Goal: Check status: Check status

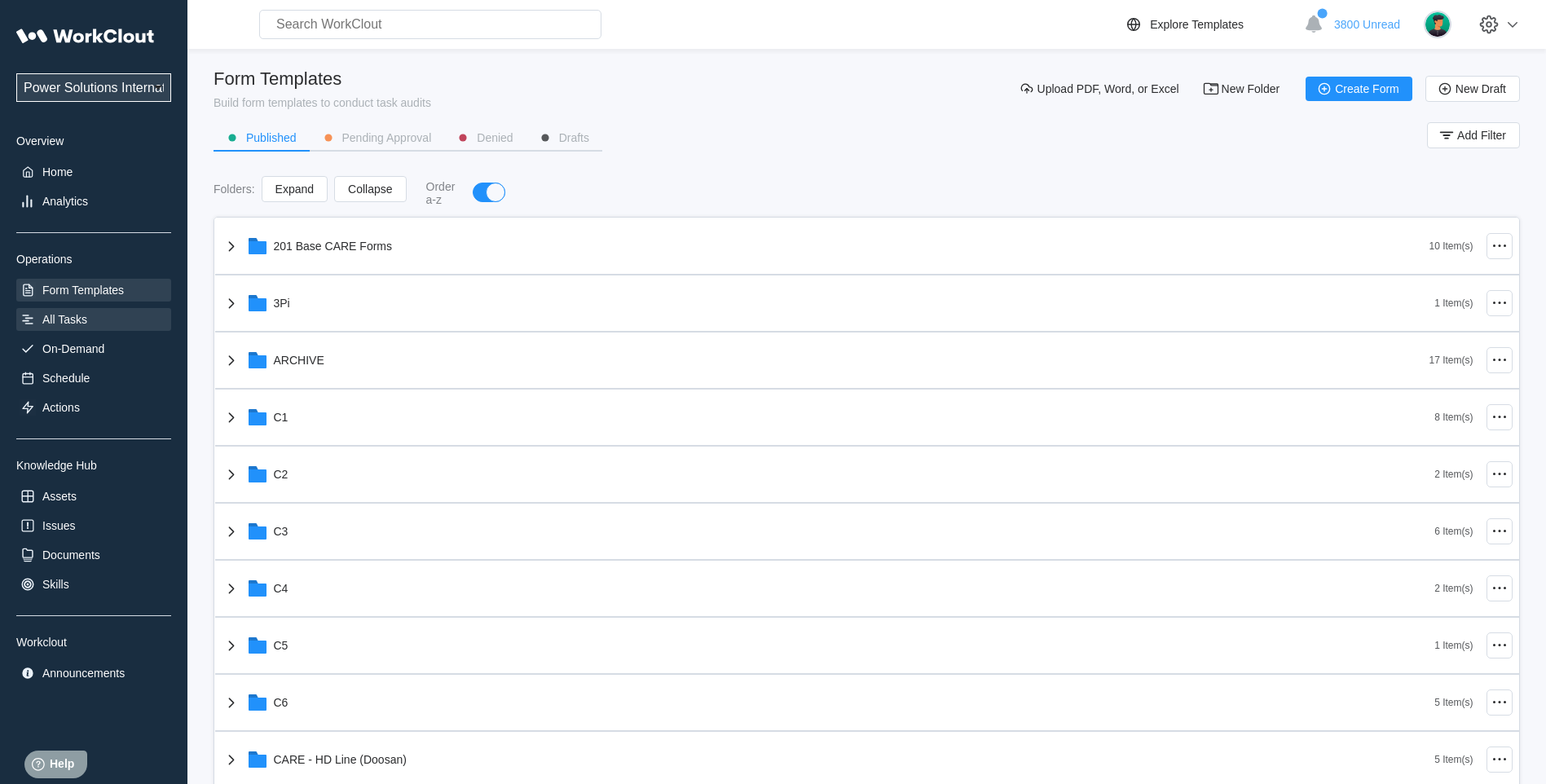
drag, startPoint x: 87, startPoint y: 285, endPoint x: 79, endPoint y: 315, distance: 31.0
click at [87, 285] on div "Form Templates" at bounding box center [82, 290] width 81 height 13
click at [61, 203] on div "Analytics" at bounding box center [65, 202] width 46 height 13
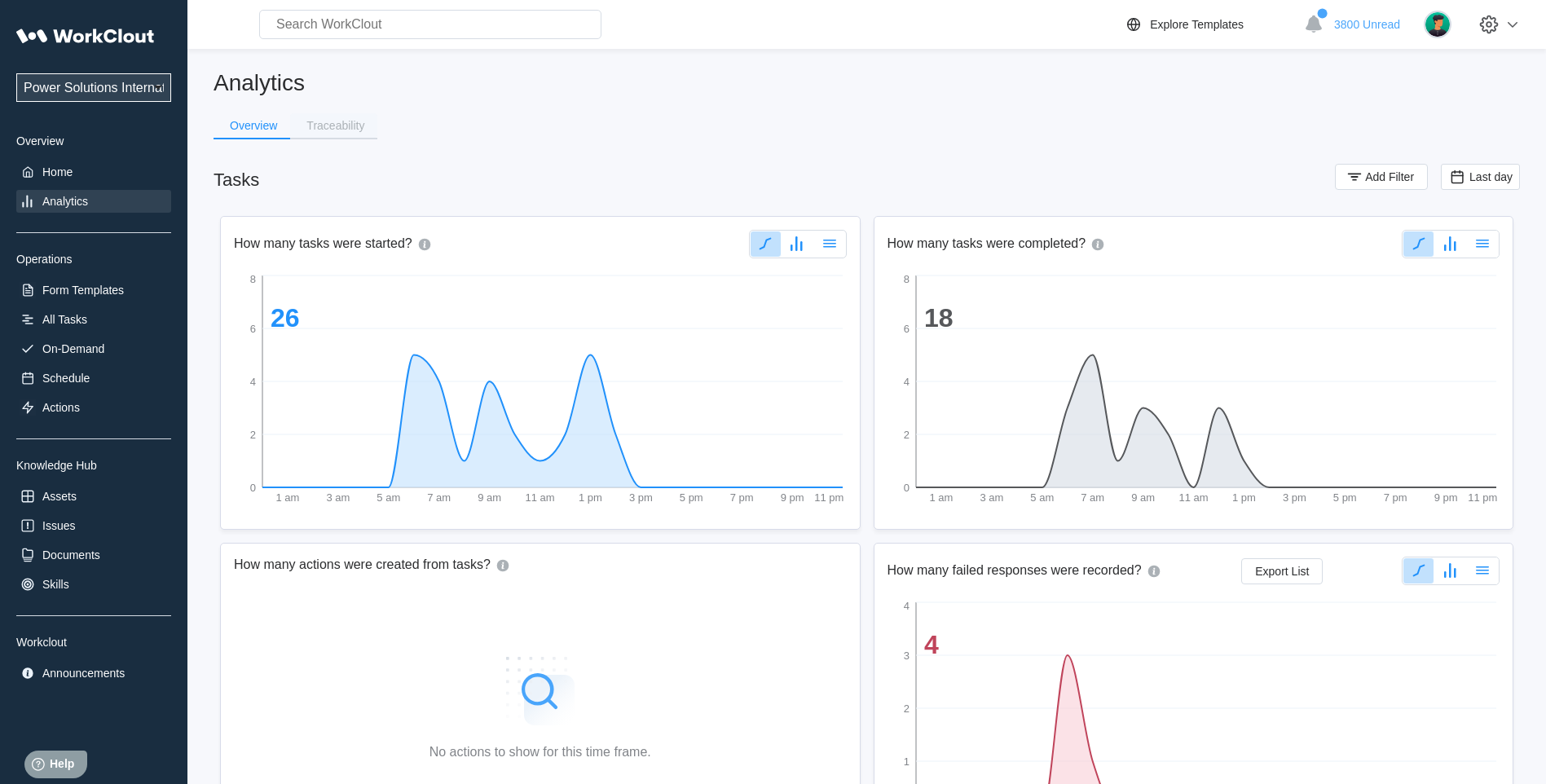
click at [323, 122] on div "Traceability" at bounding box center [335, 125] width 57 height 11
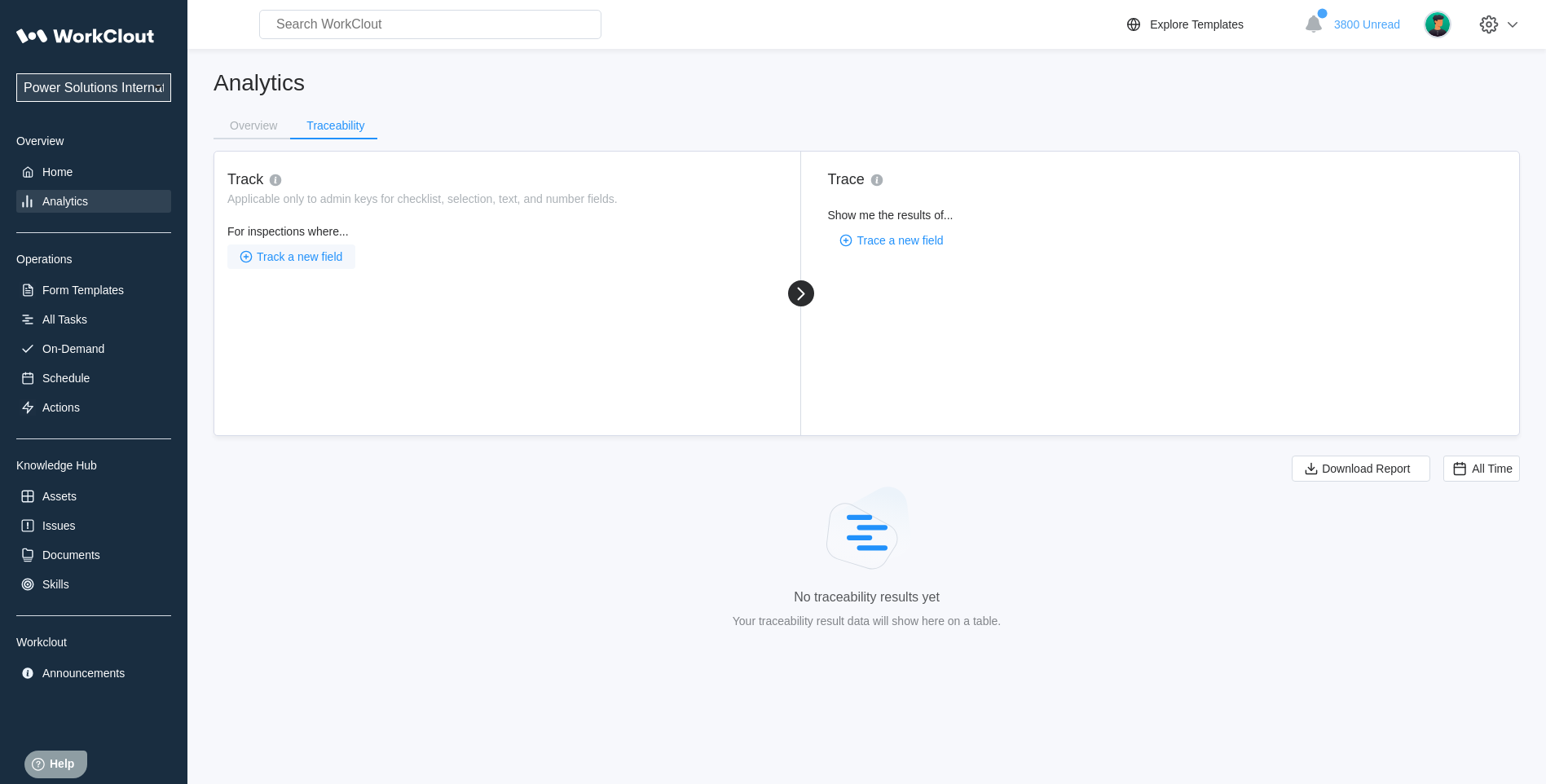
click at [278, 260] on span "Track a new field" at bounding box center [298, 256] width 85 height 11
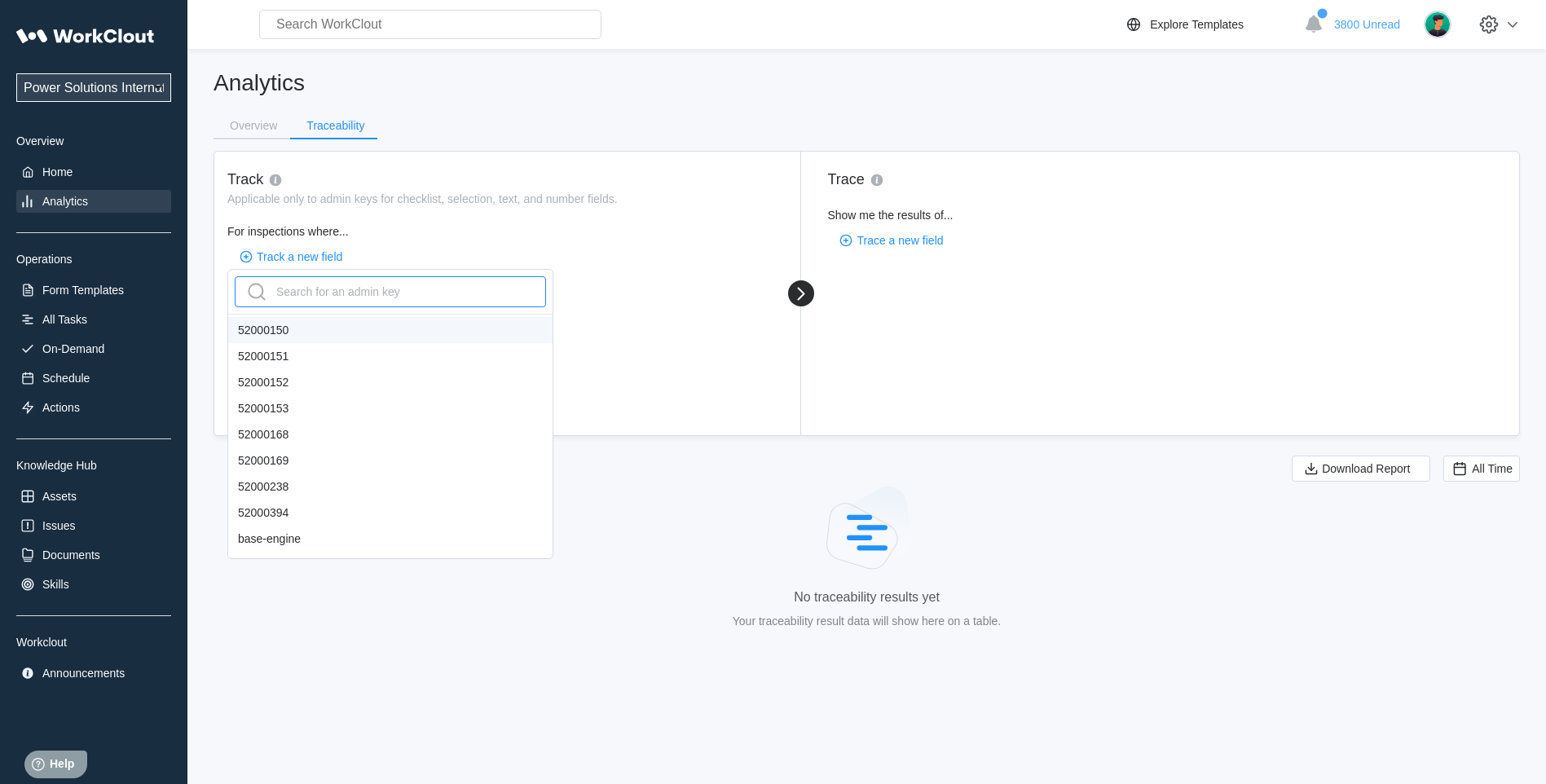
click at [297, 296] on div "Search for an admin key" at bounding box center [322, 291] width 157 height 26
type input "ser"
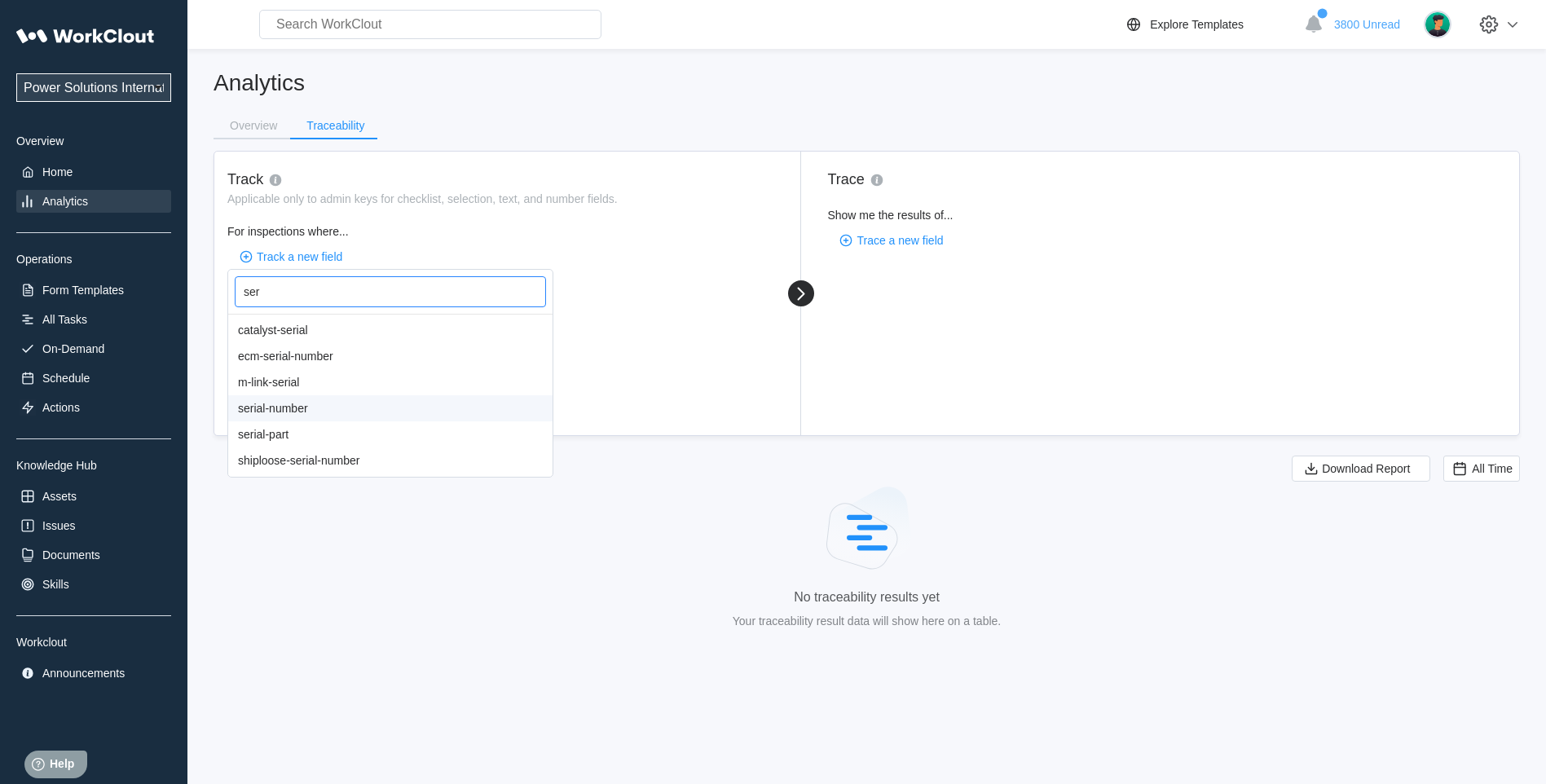
click at [280, 410] on div "serial-number" at bounding box center [390, 407] width 324 height 26
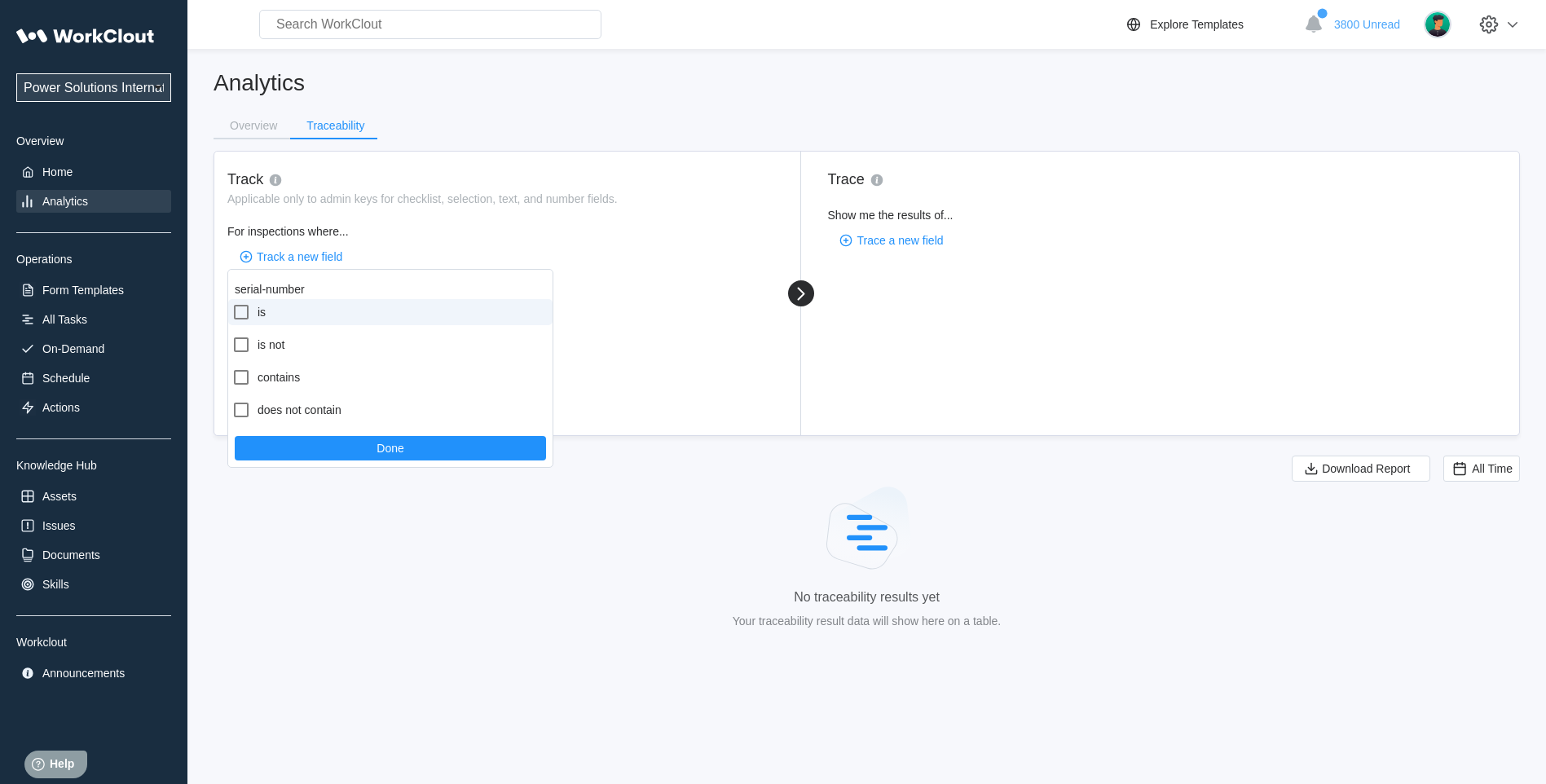
click at [239, 310] on icon at bounding box center [241, 312] width 19 height 19
click at [232, 303] on input "is" at bounding box center [232, 302] width 1 height 1
checkbox input "true"
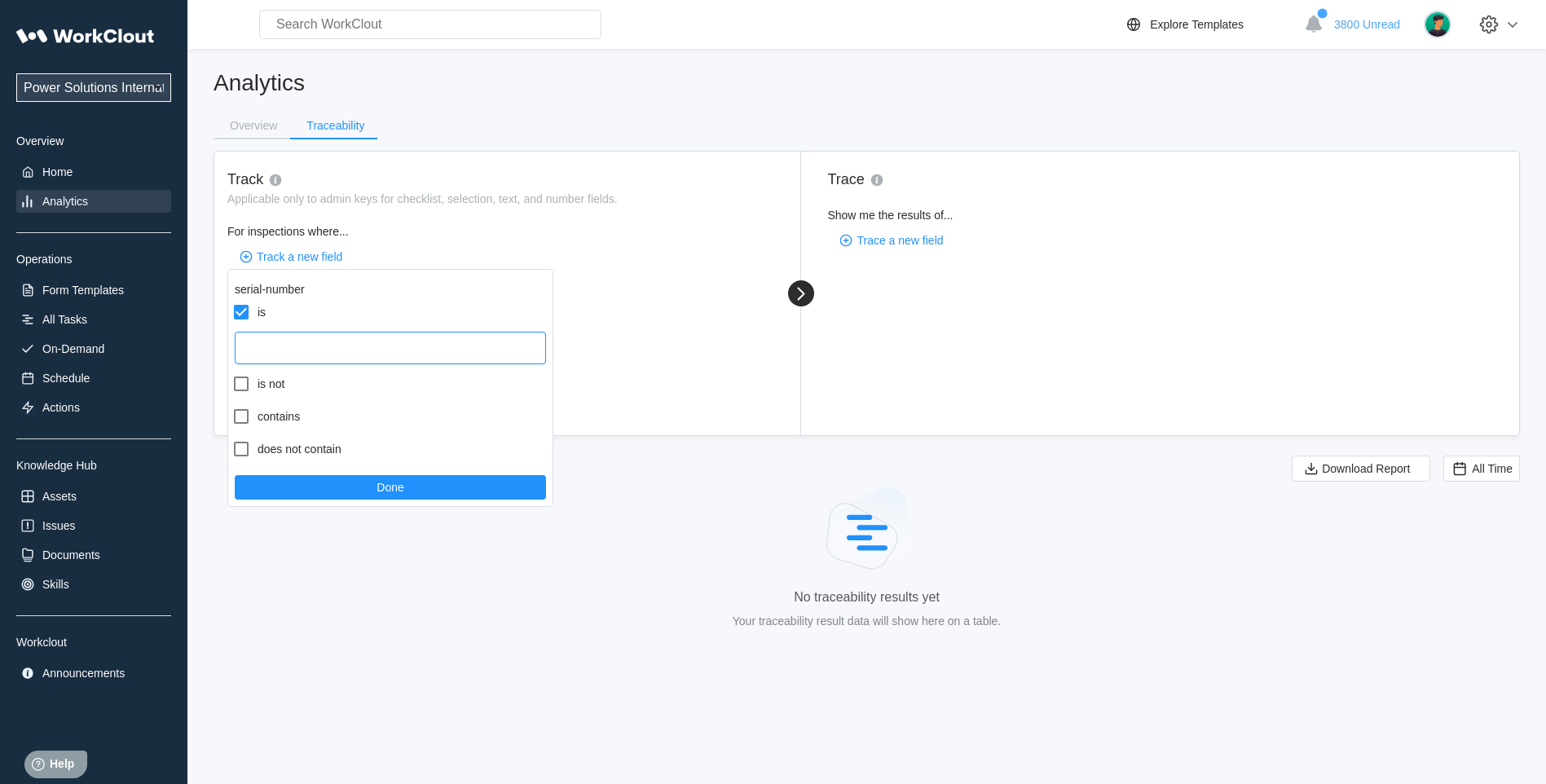
click at [305, 349] on input "text" at bounding box center [389, 348] width 311 height 33
click at [295, 343] on input "text" at bounding box center [389, 348] width 311 height 33
paste input "250908110350"
type input "250908110350"
click at [322, 490] on button "Done" at bounding box center [389, 488] width 311 height 25
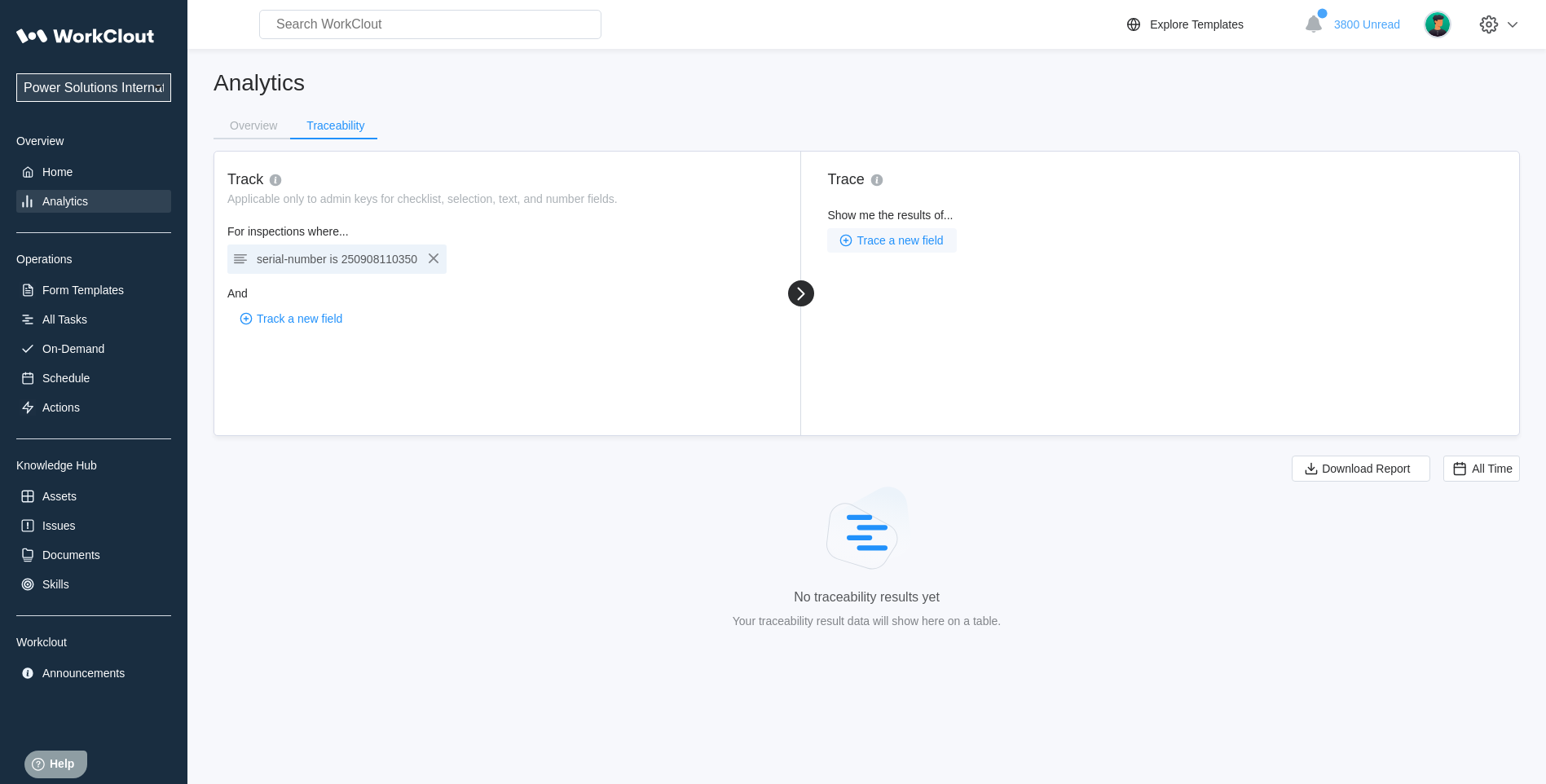
click at [912, 246] on span "Trace a new field" at bounding box center [899, 240] width 86 height 11
type input "se"
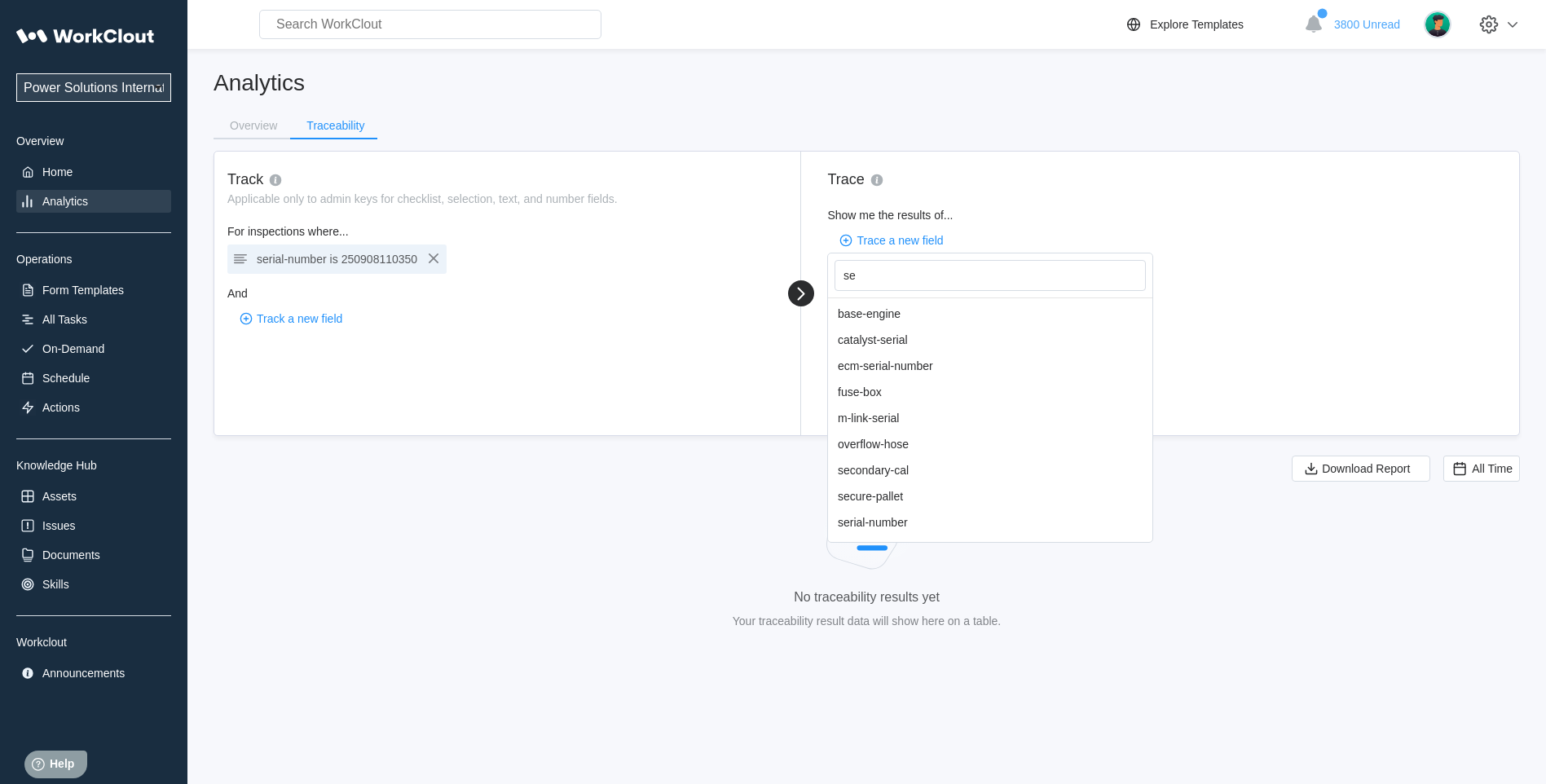
scroll to position [101, 0]
click at [900, 422] on div "serial-number" at bounding box center [990, 421] width 324 height 26
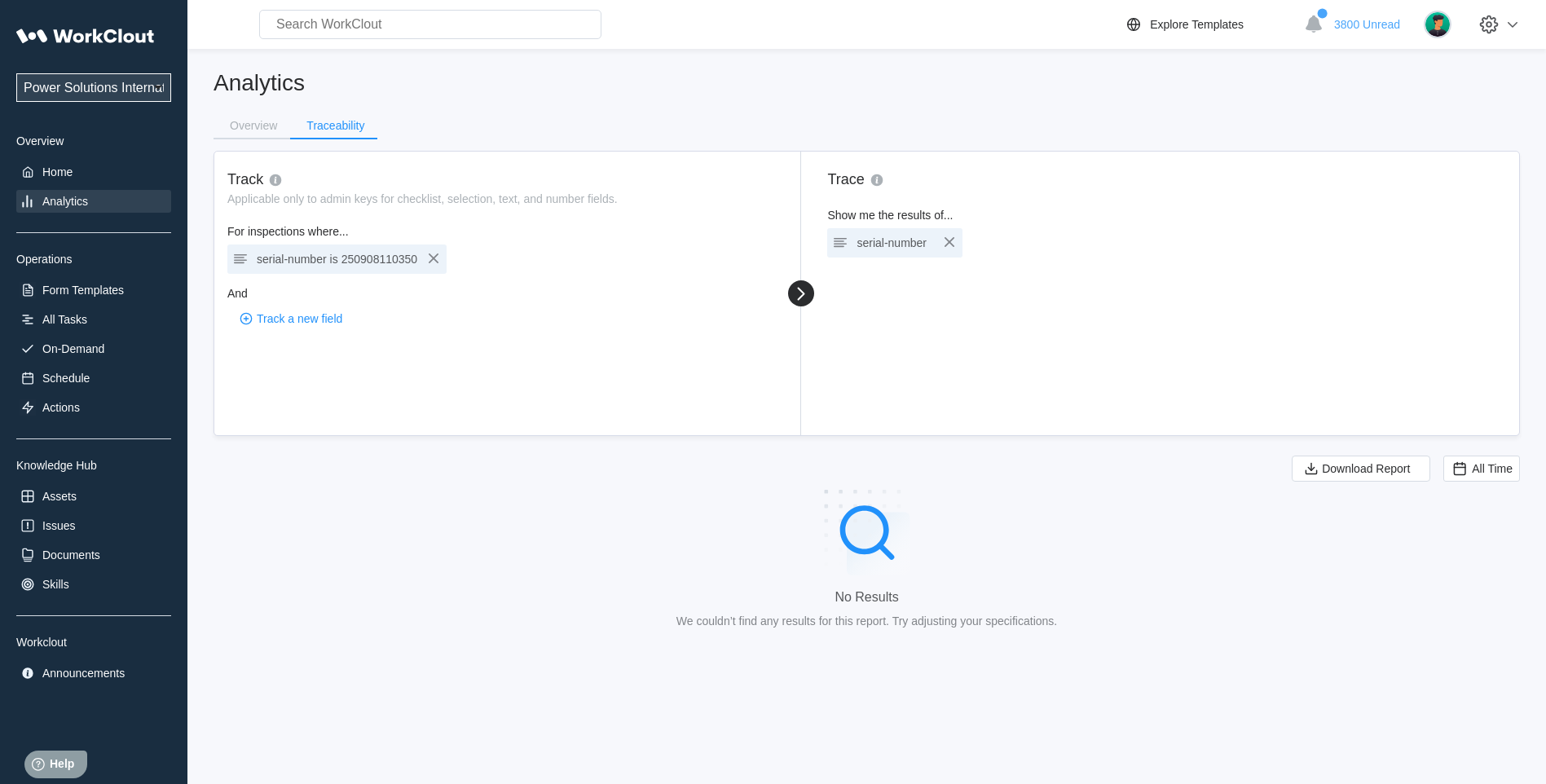
click at [393, 23] on input "text" at bounding box center [431, 24] width 342 height 30
click at [372, 31] on input "text" at bounding box center [431, 24] width 342 height 30
type input "59300069"
click at [307, 19] on input "59300069" at bounding box center [431, 24] width 342 height 30
click at [91, 321] on div "All Tasks" at bounding box center [94, 319] width 155 height 23
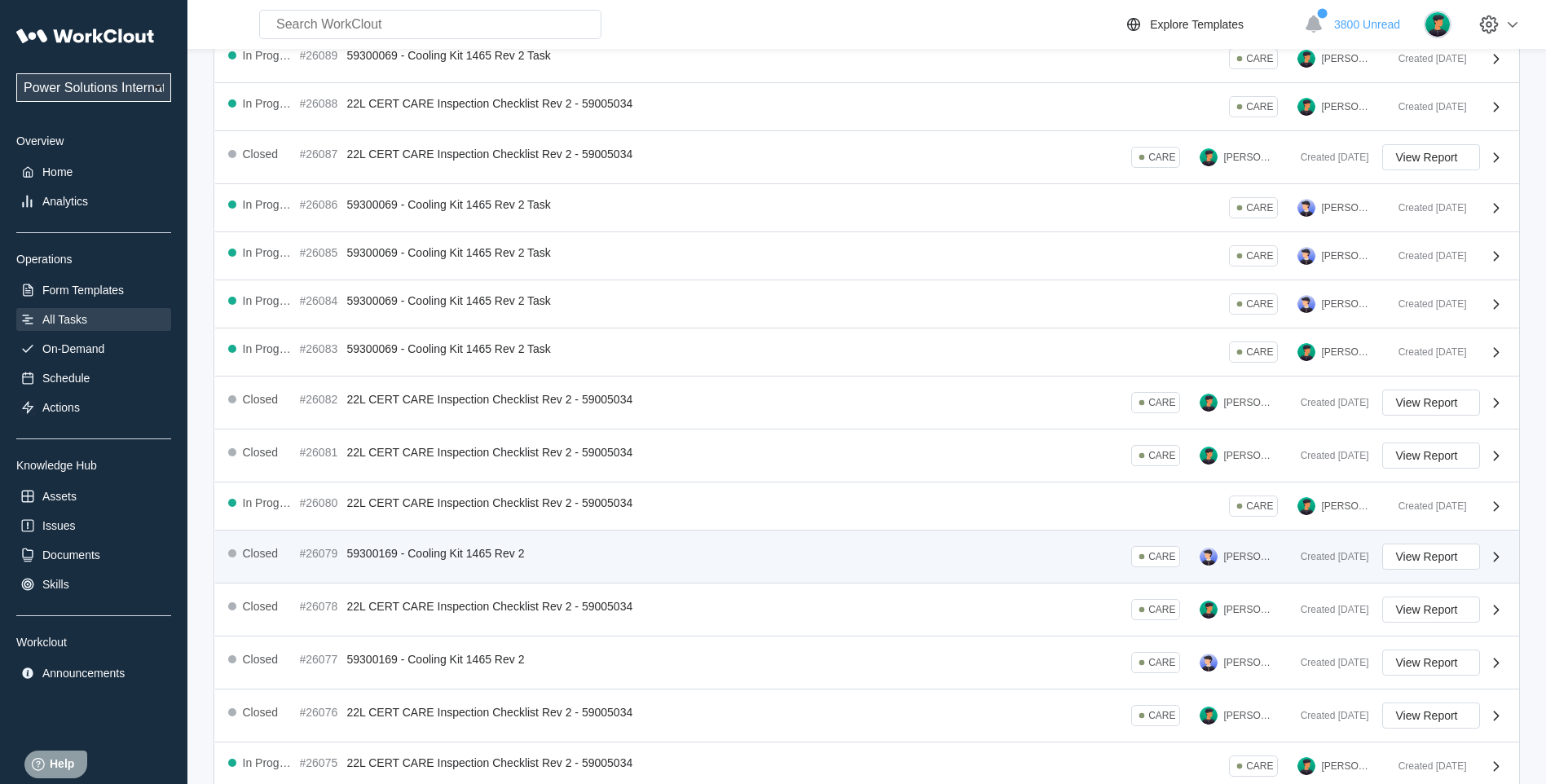
scroll to position [220, 0]
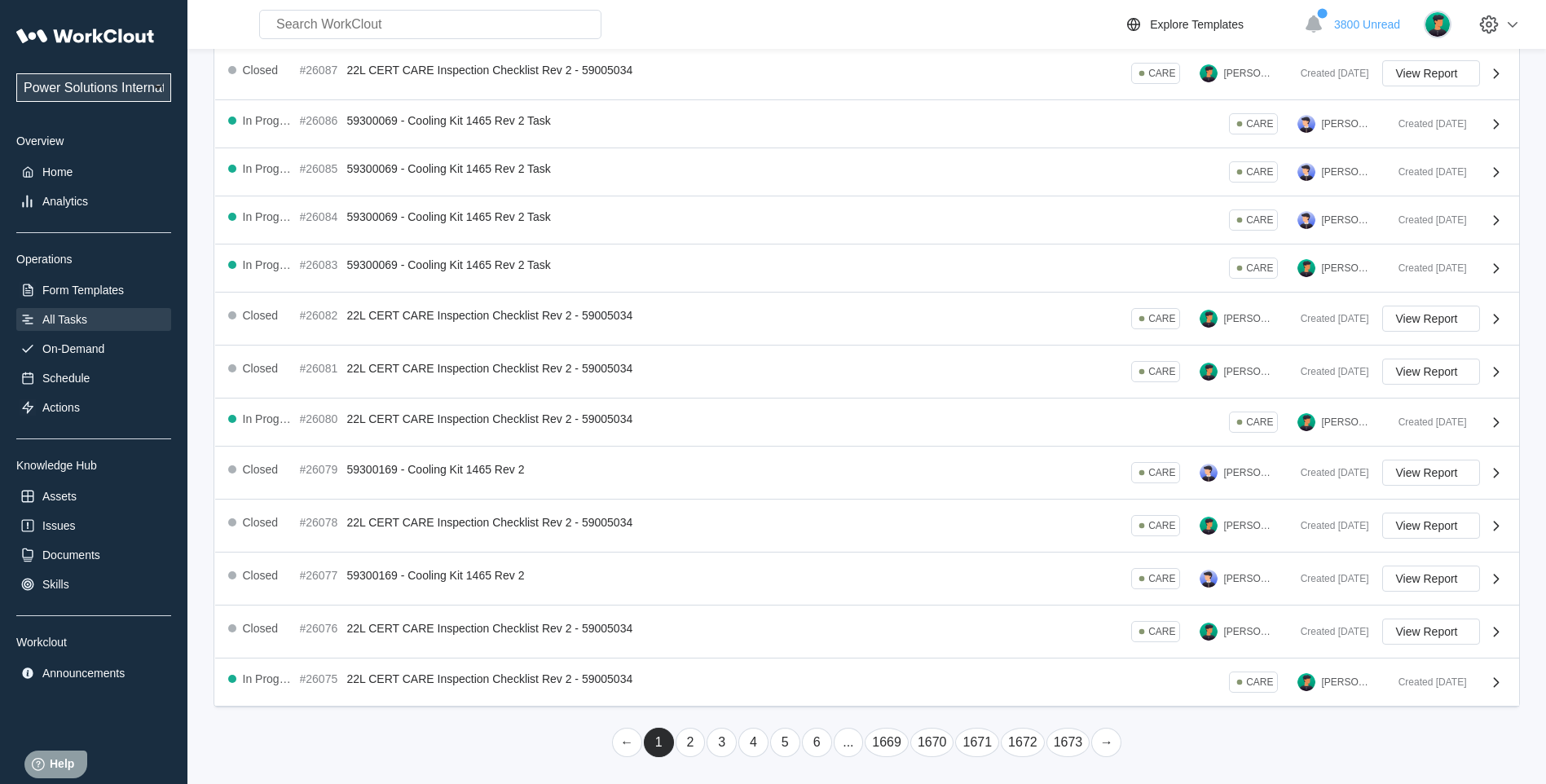
click at [698, 740] on link "2" at bounding box center [691, 742] width 31 height 30
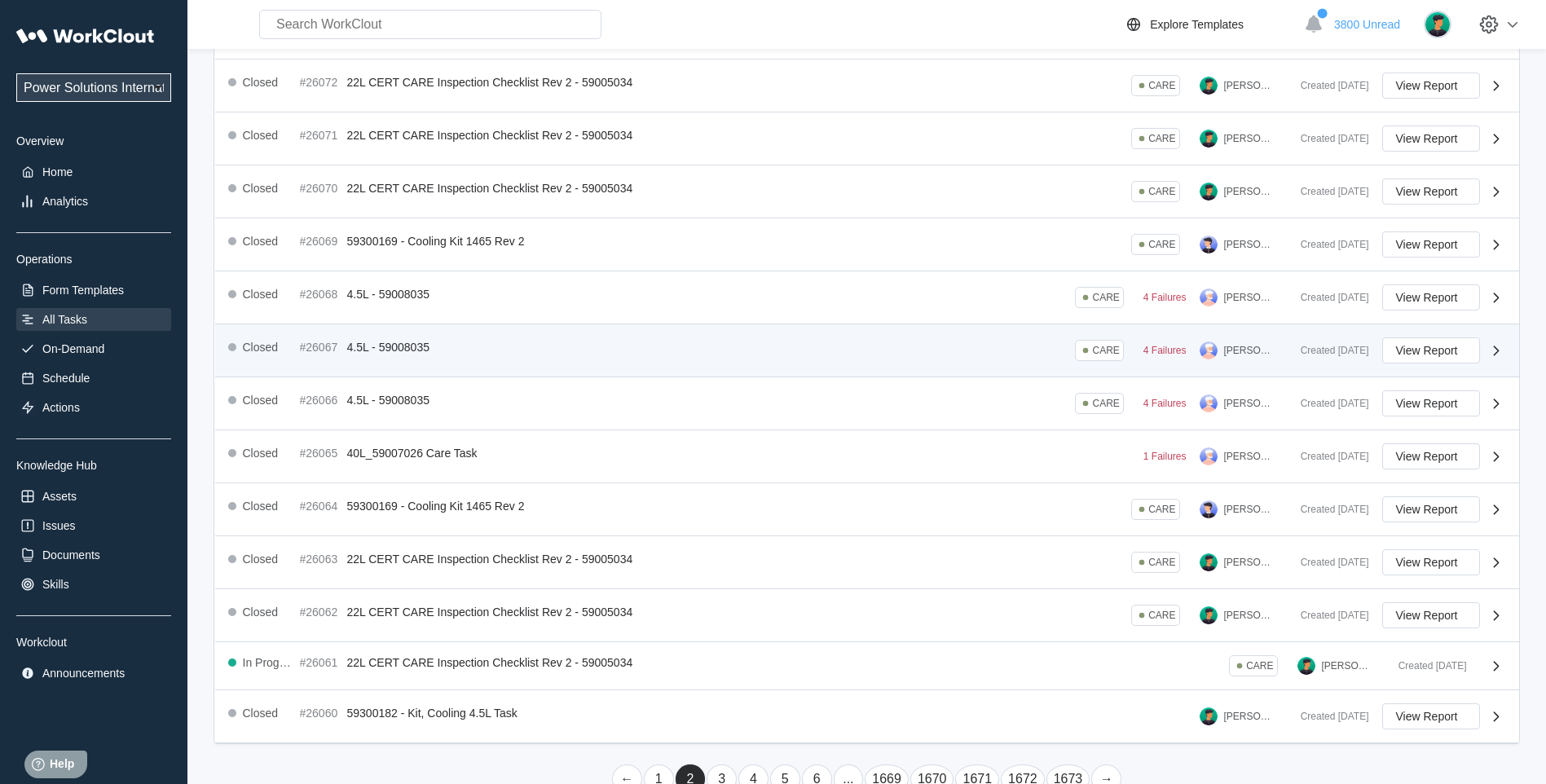
scroll to position [254, 0]
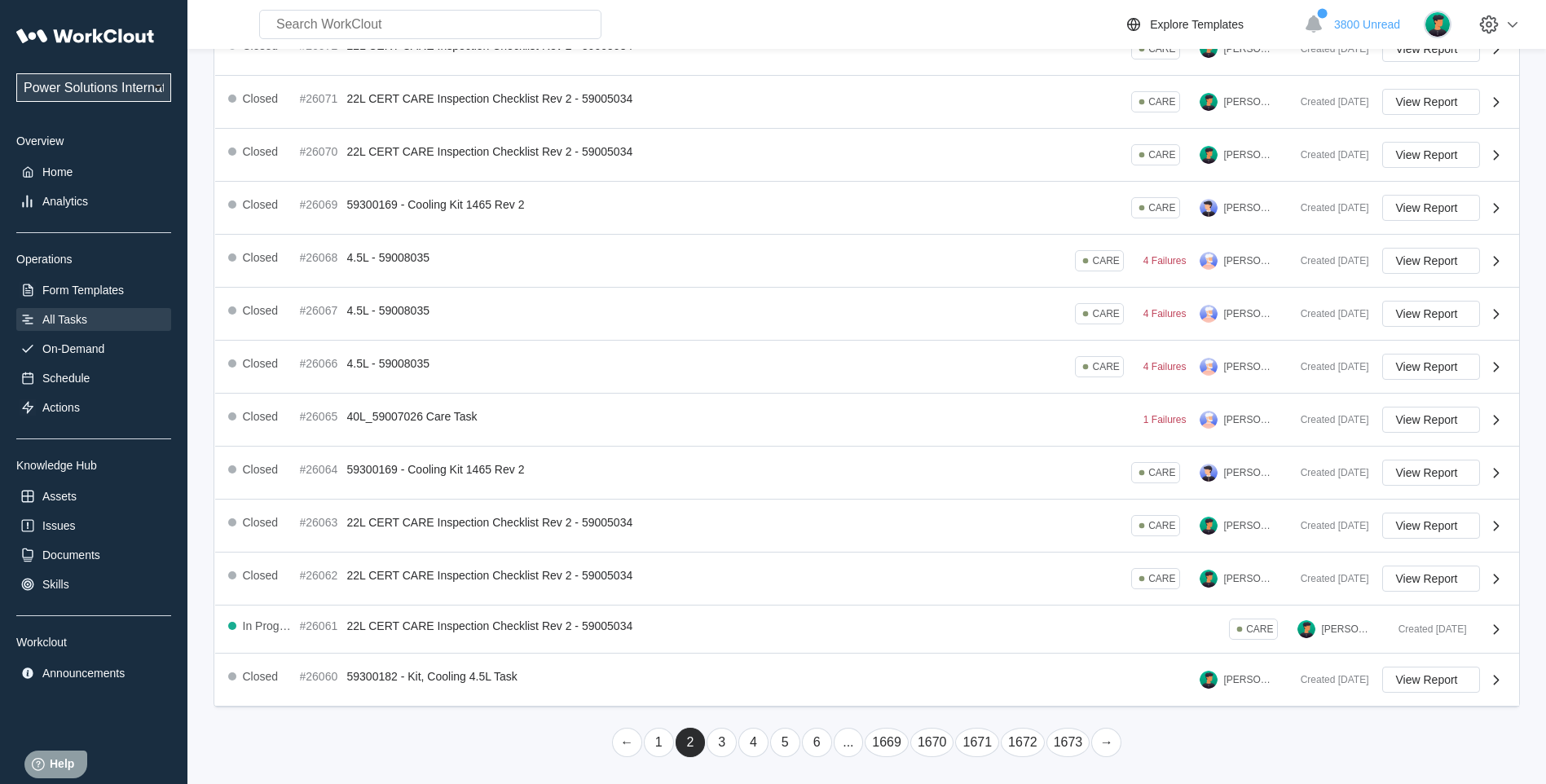
click at [752, 744] on link "4" at bounding box center [754, 742] width 31 height 30
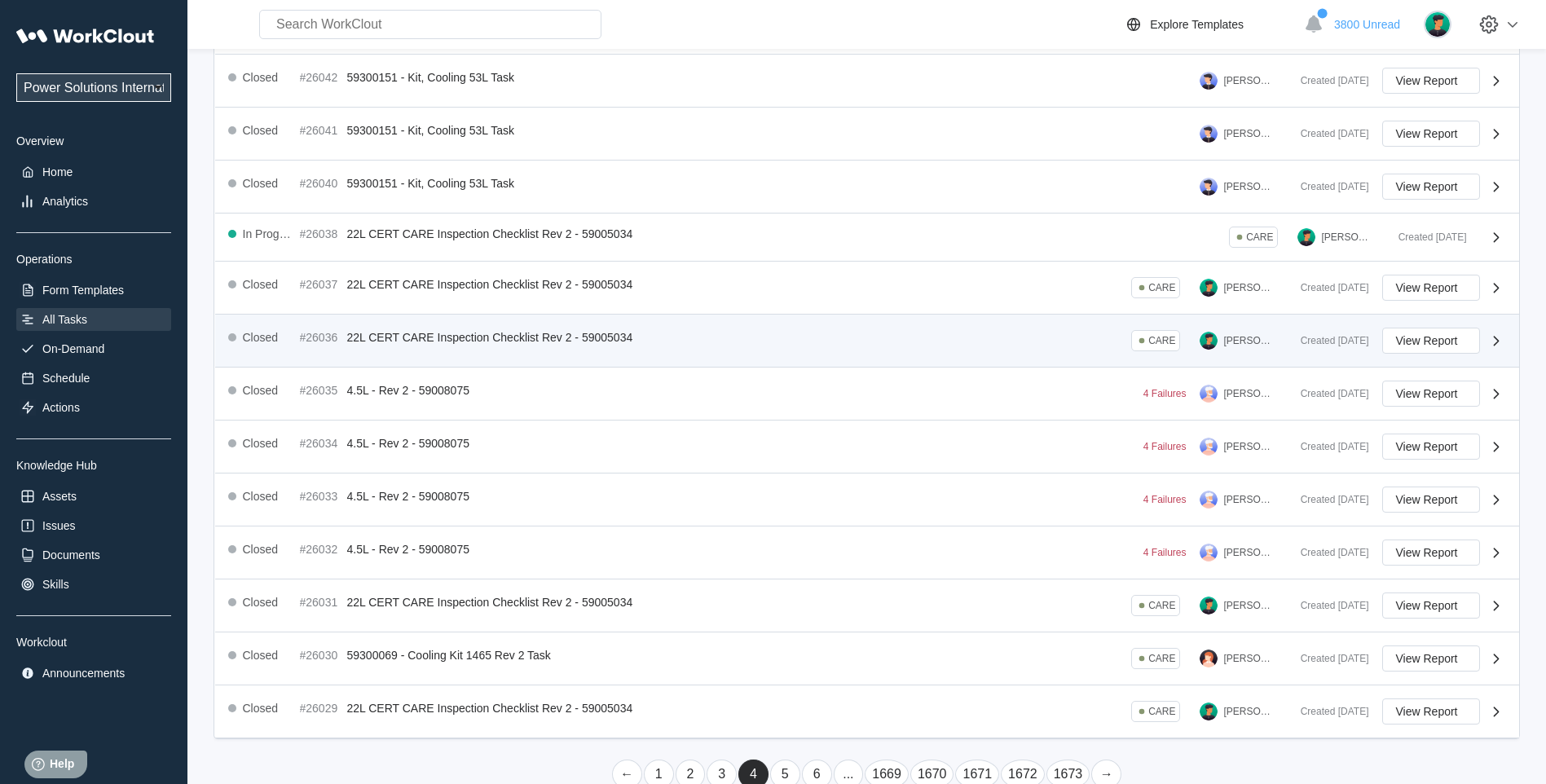
scroll to position [248, 0]
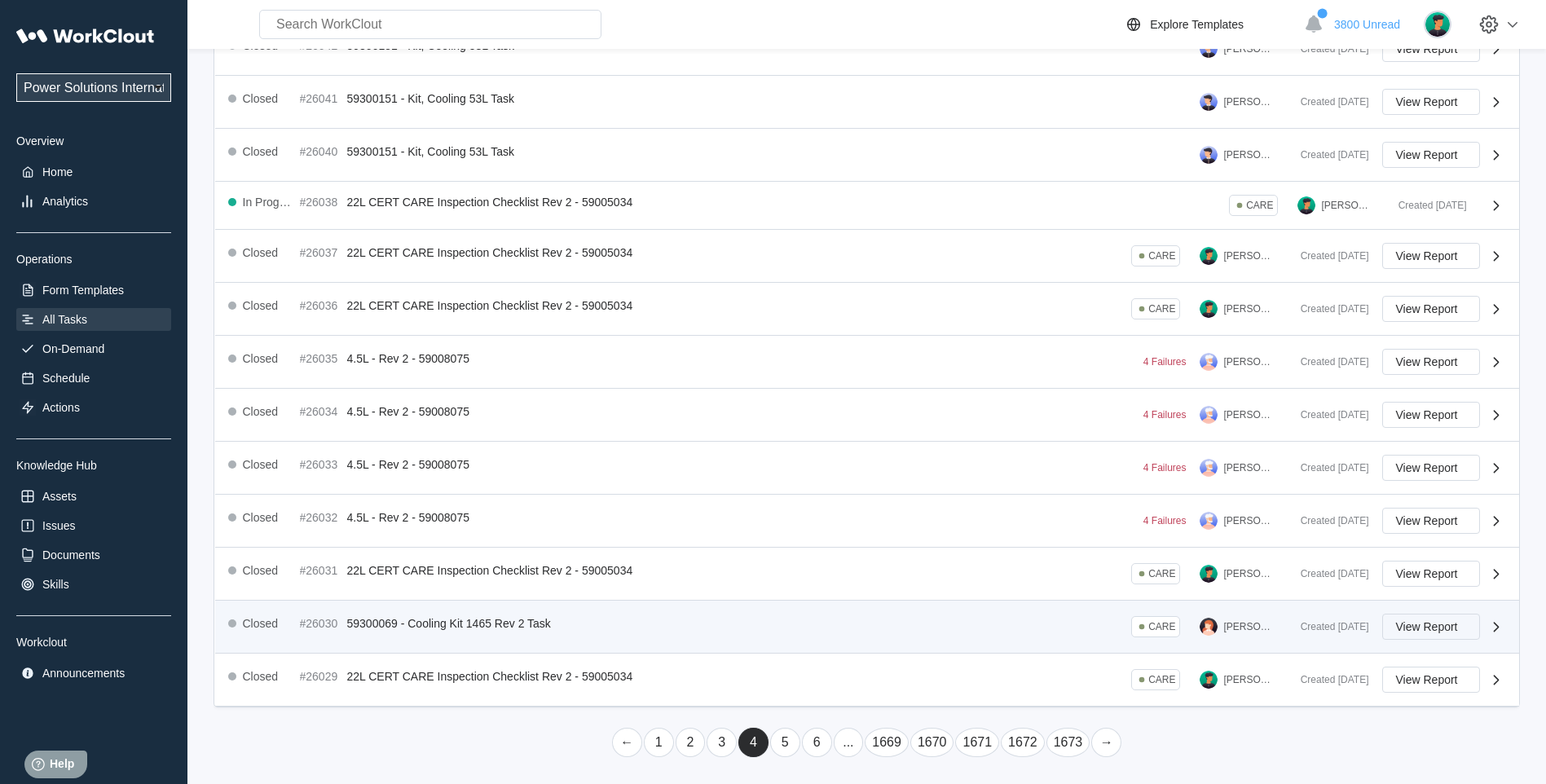
click at [1414, 636] on button "View Report" at bounding box center [1431, 626] width 98 height 26
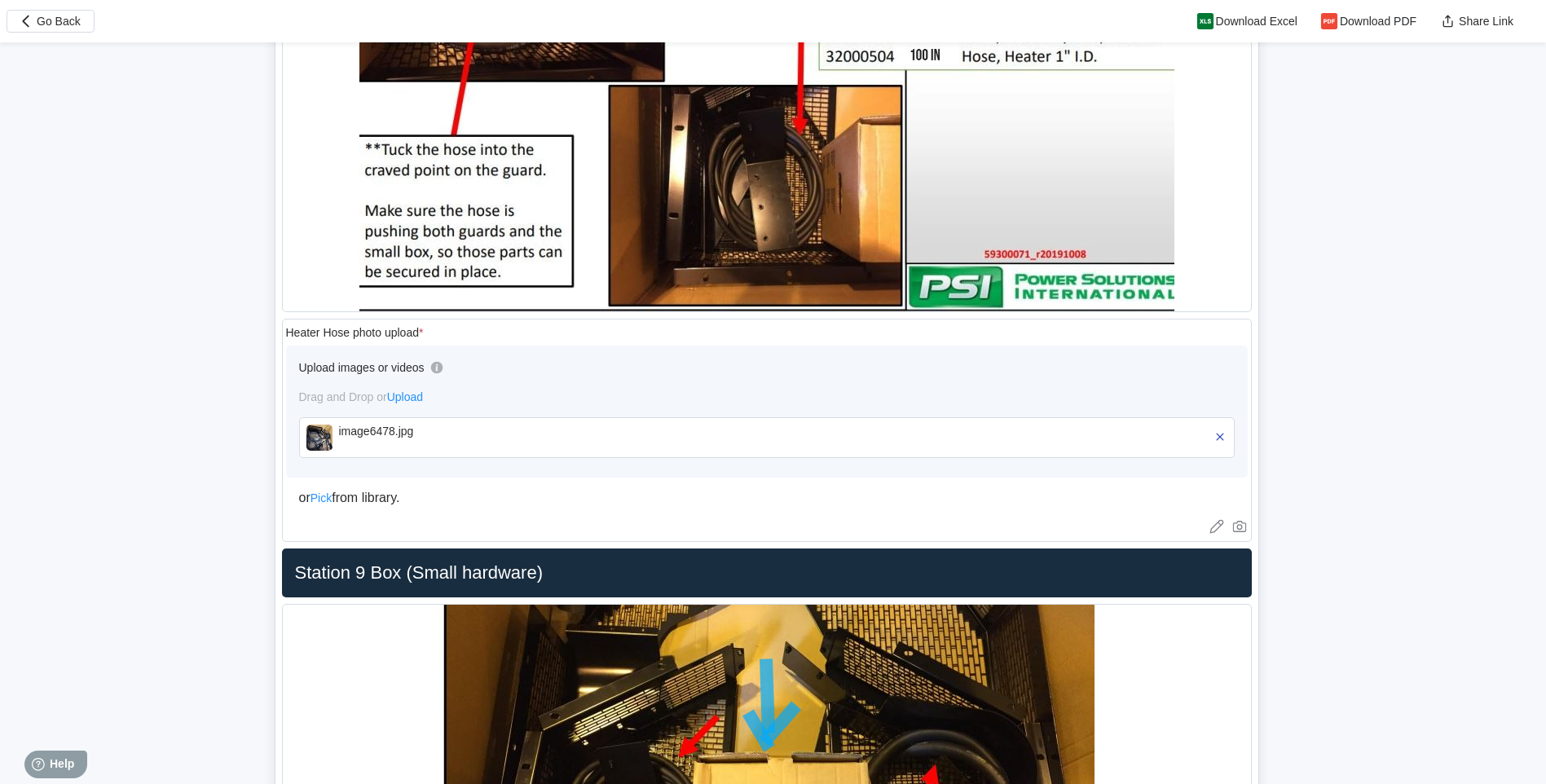
scroll to position [14119, 0]
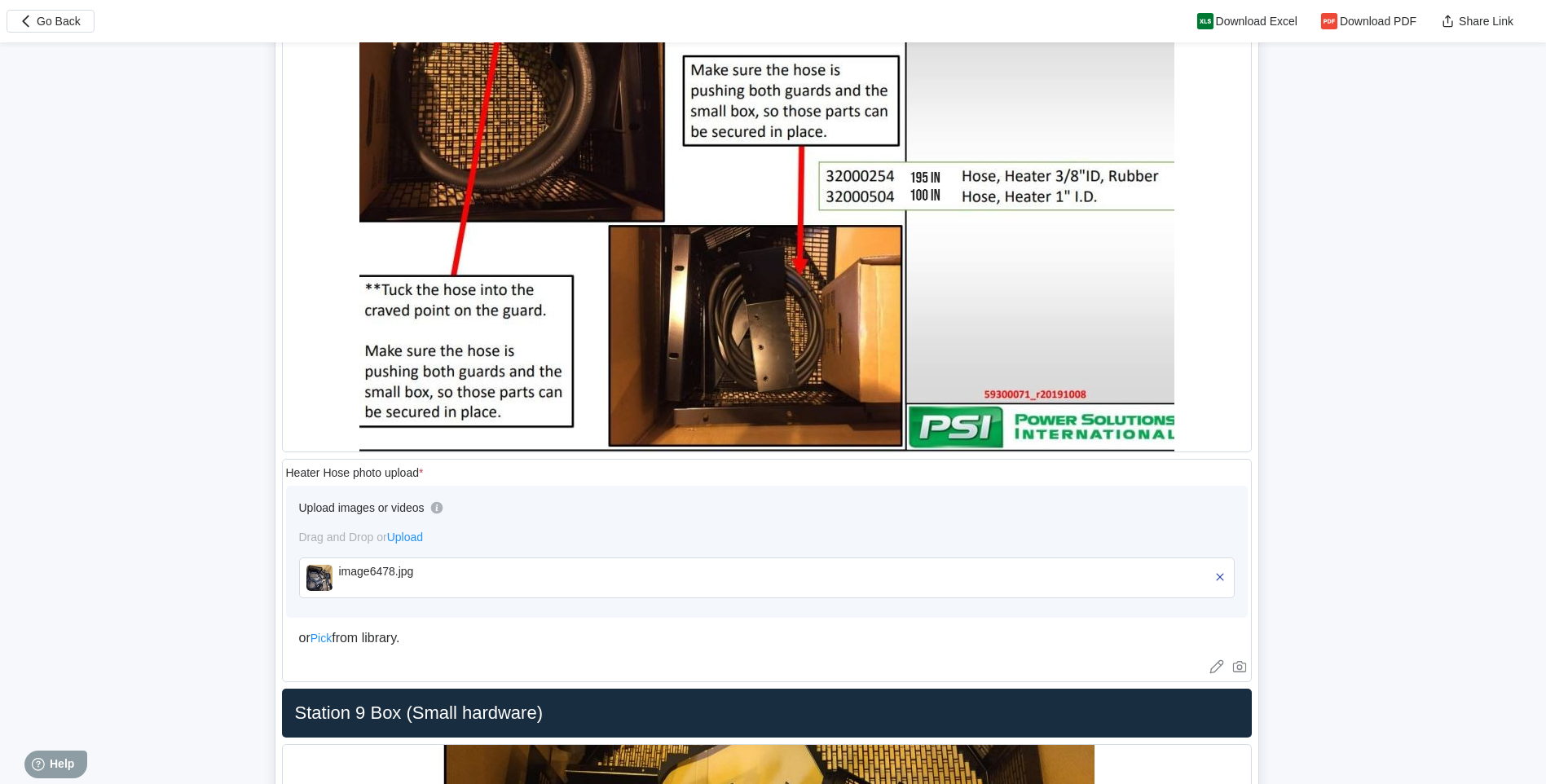
click at [315, 565] on img at bounding box center [319, 577] width 26 height 26
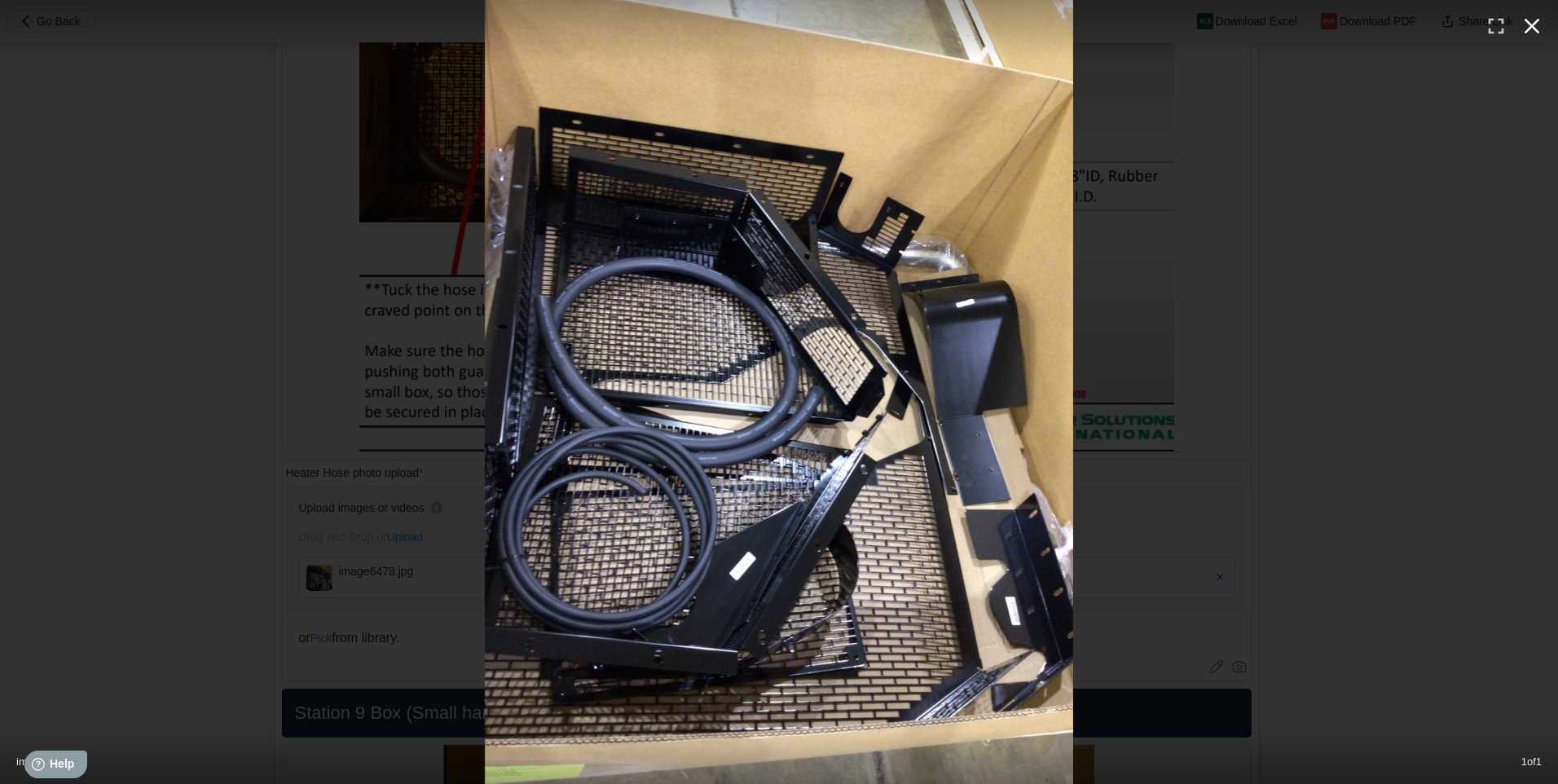
click at [1527, 24] on icon "button" at bounding box center [1531, 26] width 26 height 26
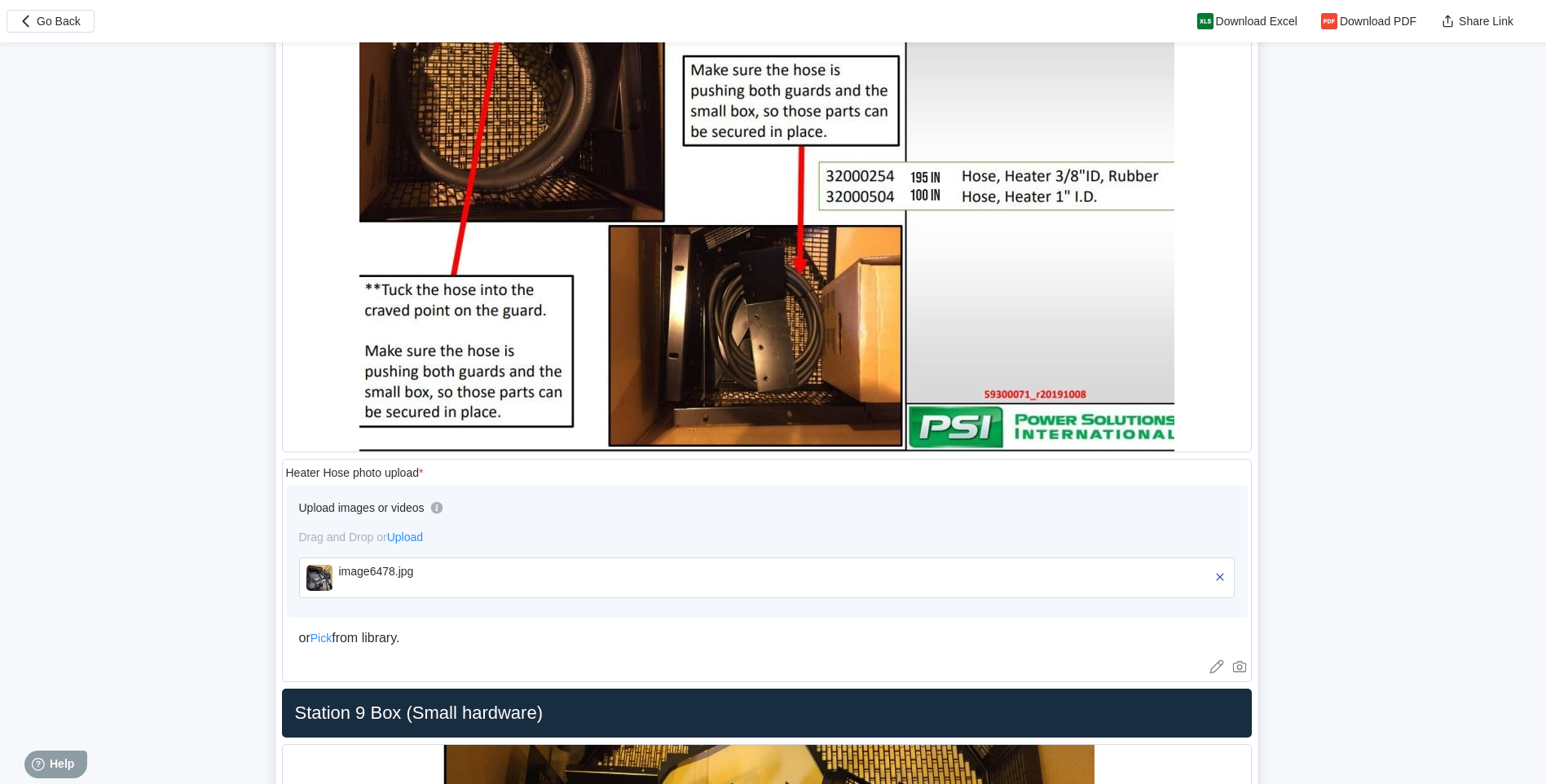
click at [315, 585] on img at bounding box center [319, 577] width 26 height 26
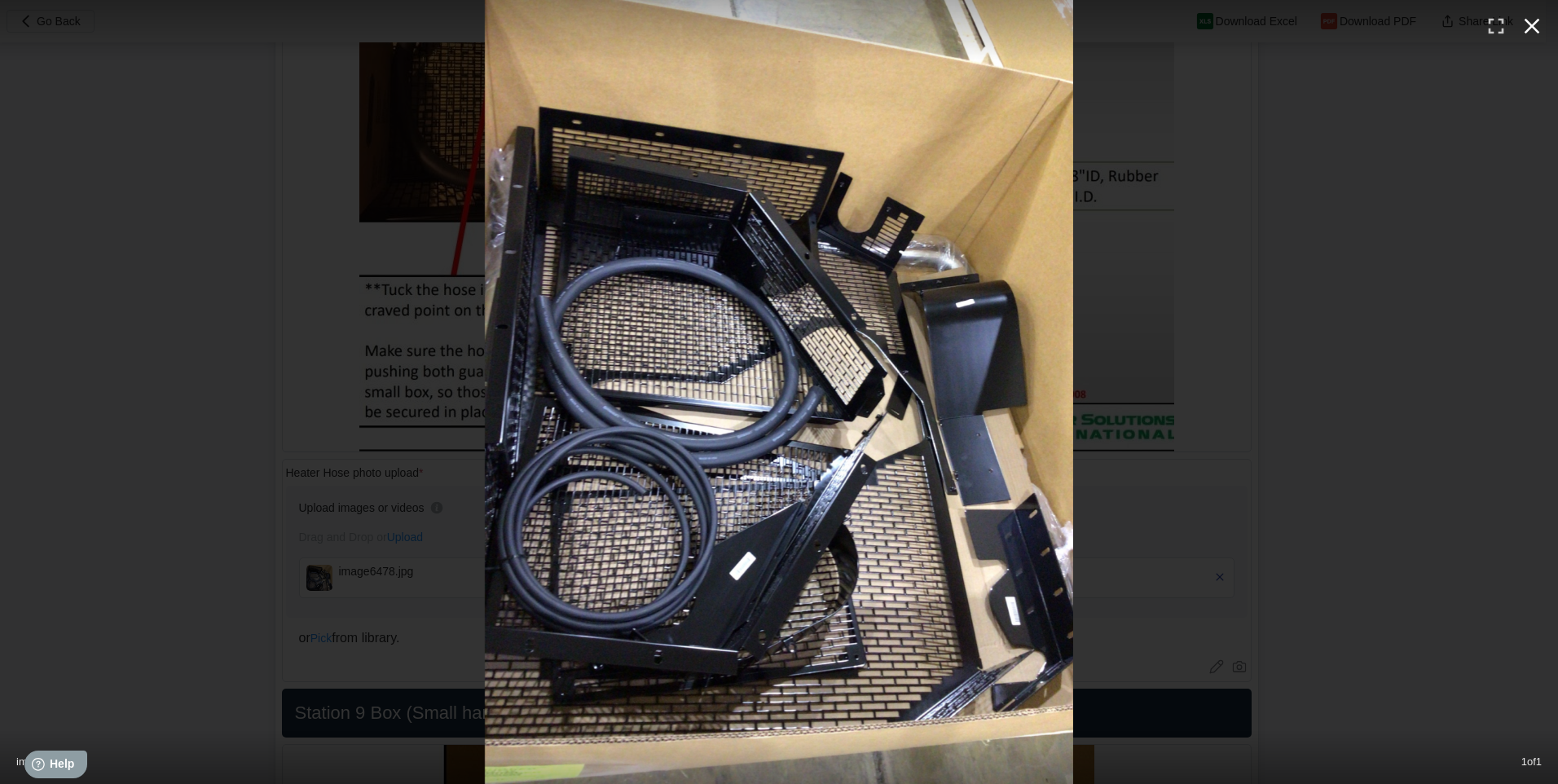
click at [1522, 26] on icon "button" at bounding box center [1531, 26] width 26 height 26
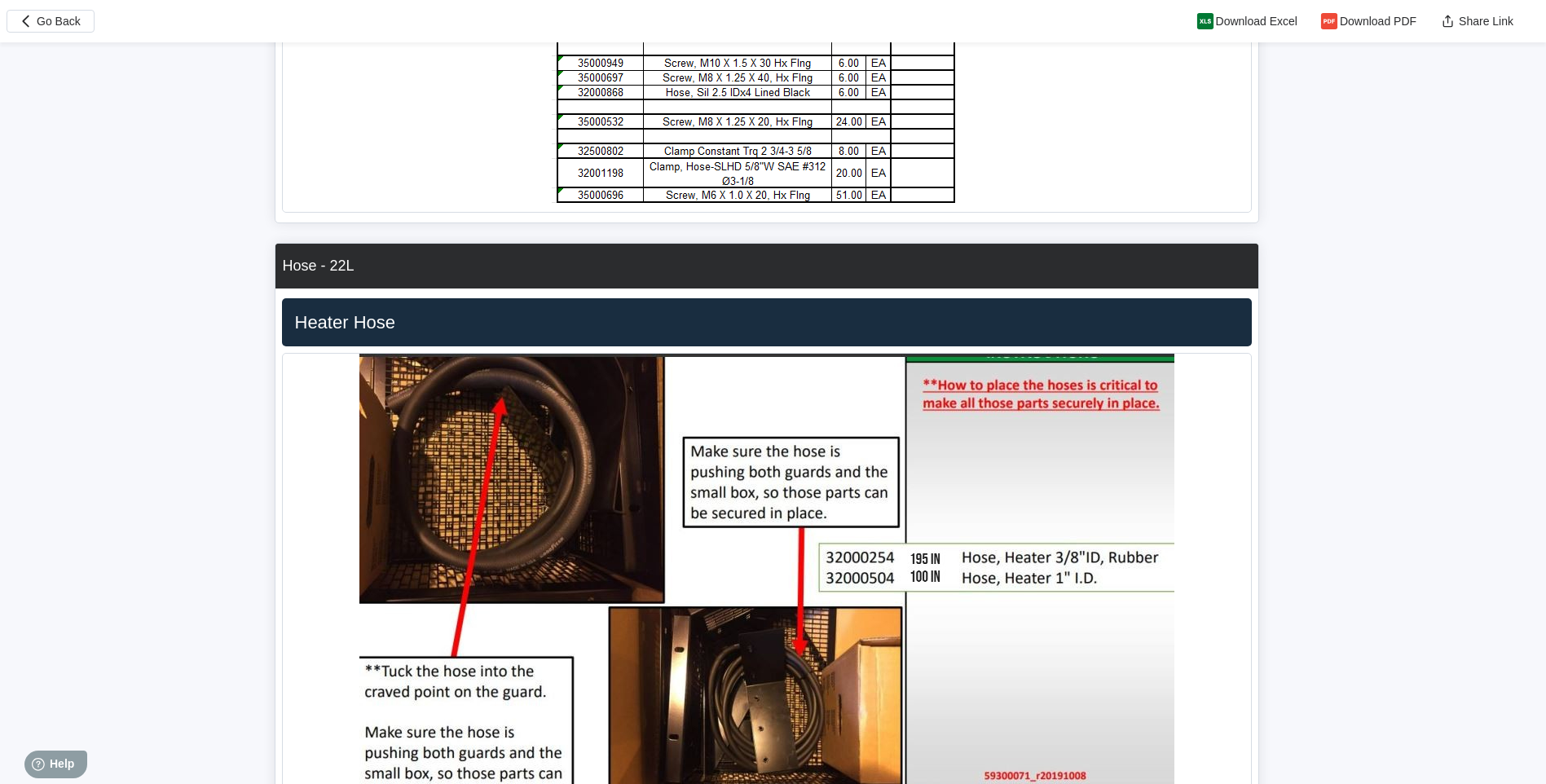
scroll to position [14145, 0]
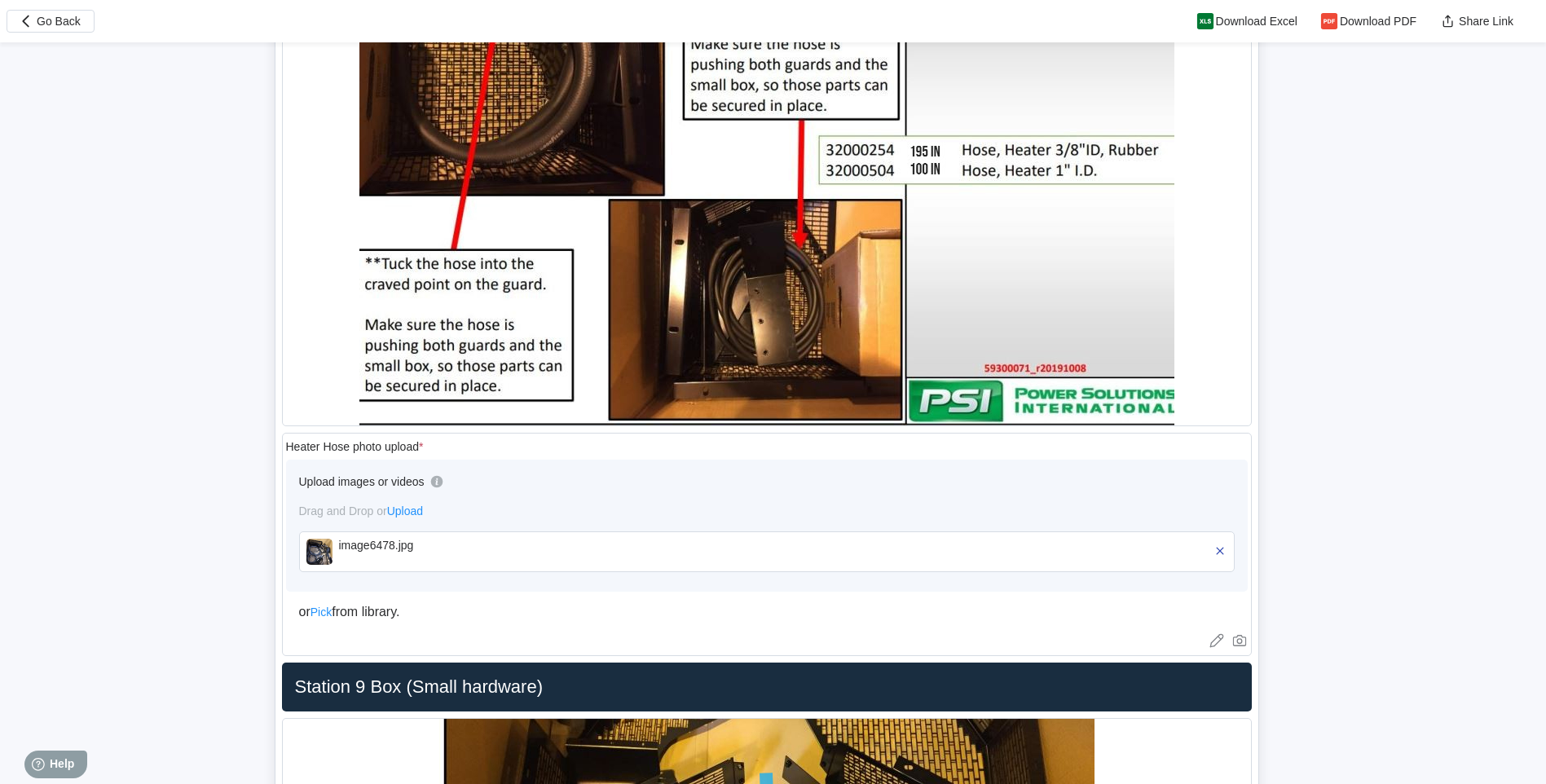
click at [320, 553] on img at bounding box center [319, 551] width 26 height 26
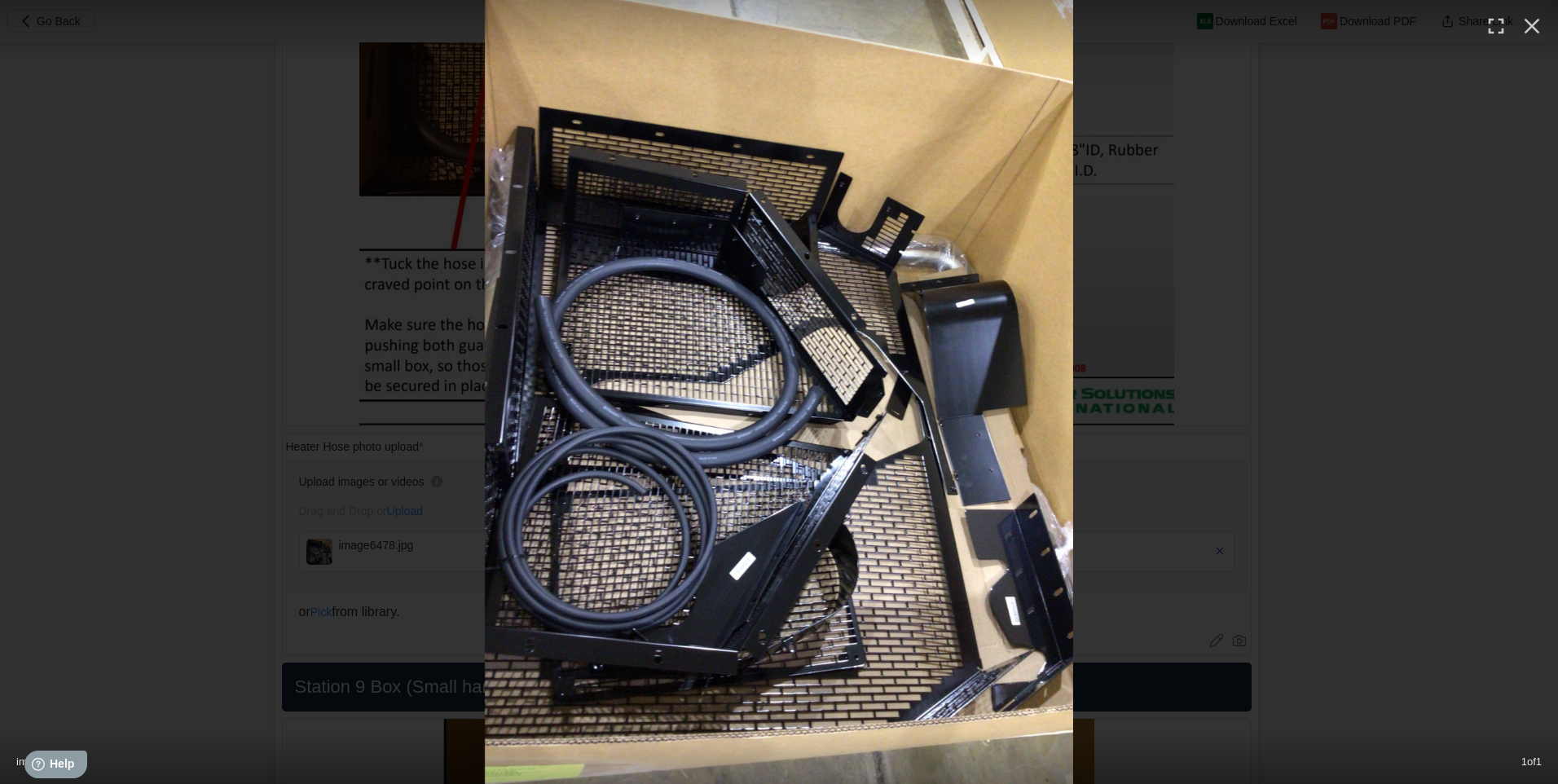
click at [129, 344] on div at bounding box center [779, 392] width 1558 height 784
click at [1529, 27] on icon "button" at bounding box center [1531, 26] width 26 height 26
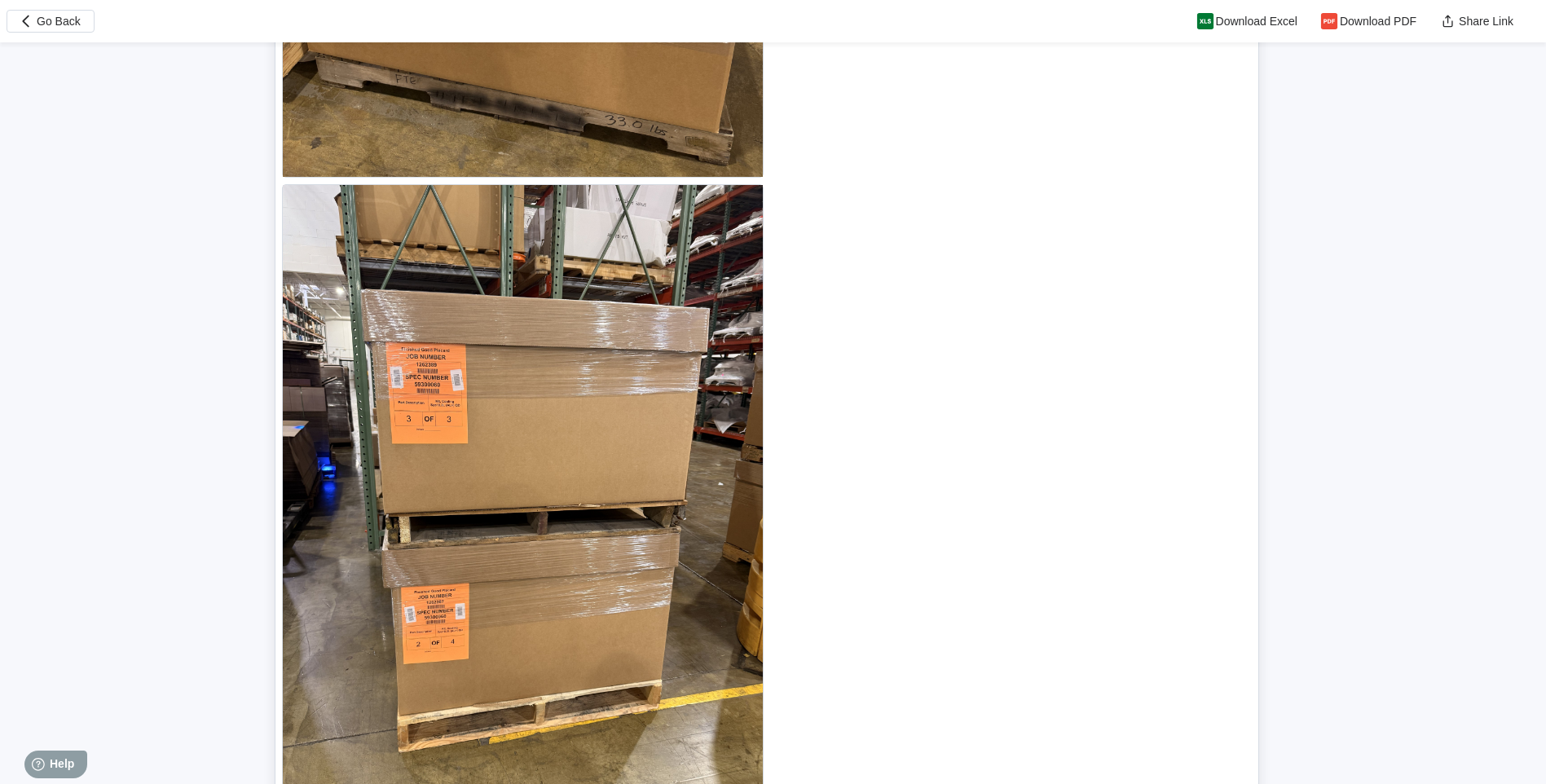
scroll to position [18217, 0]
